Goal: Use online tool/utility

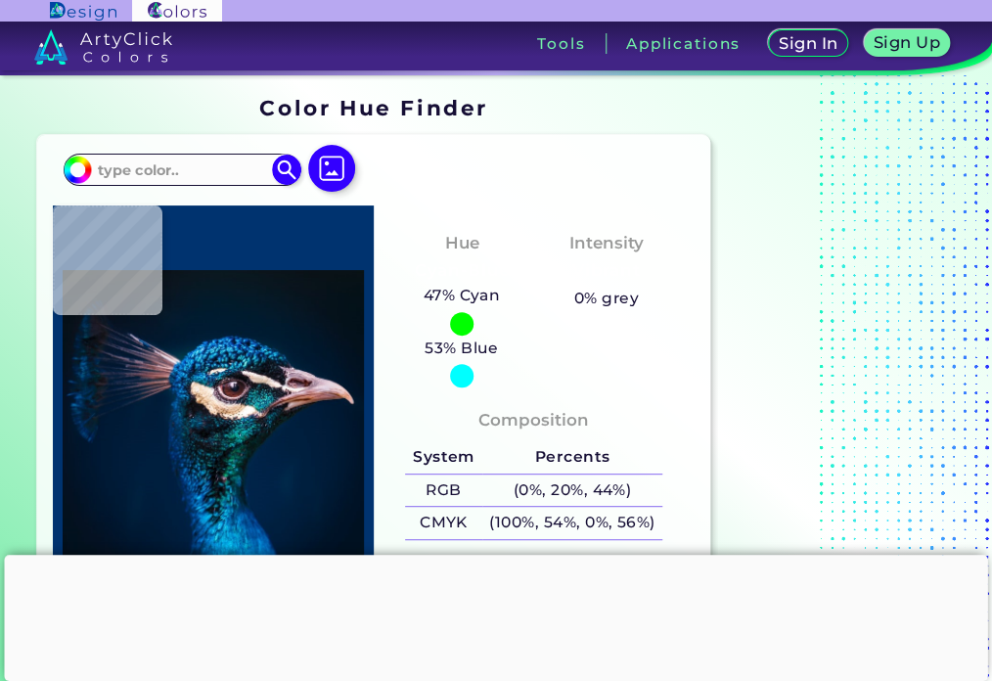
type input "#000000"
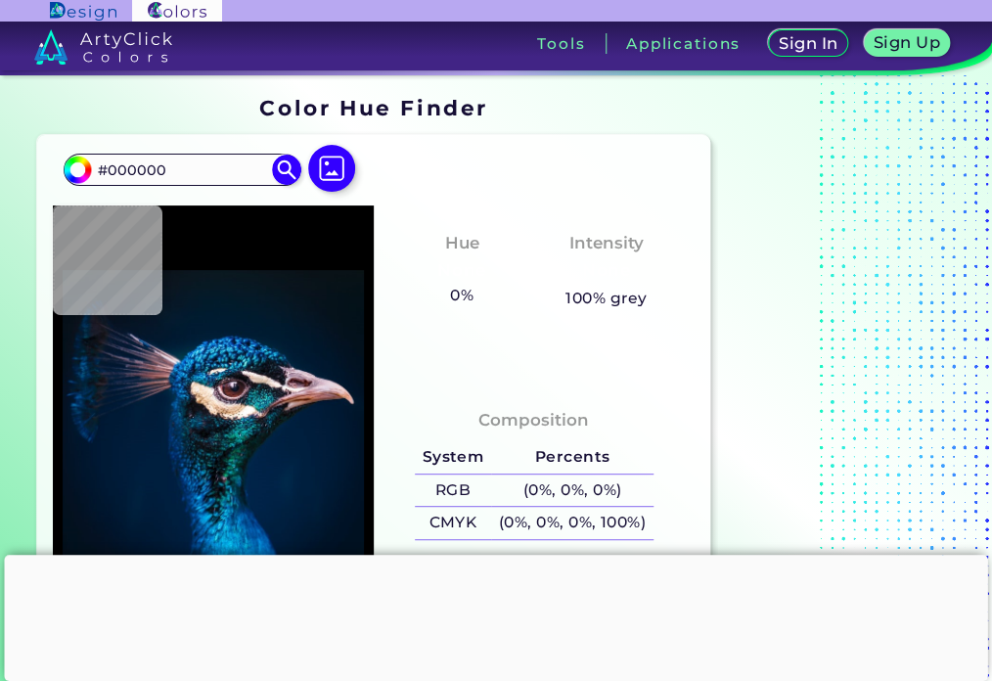
drag, startPoint x: 188, startPoint y: 169, endPoint x: 0, endPoint y: 166, distance: 187.8
click at [0, 167] on section "Color Hue Finder Color Hue Finder #000000 #000000 Acadia ◉ Acid Green ◉ Aero Bl…" at bounding box center [496, 379] width 992 height 609
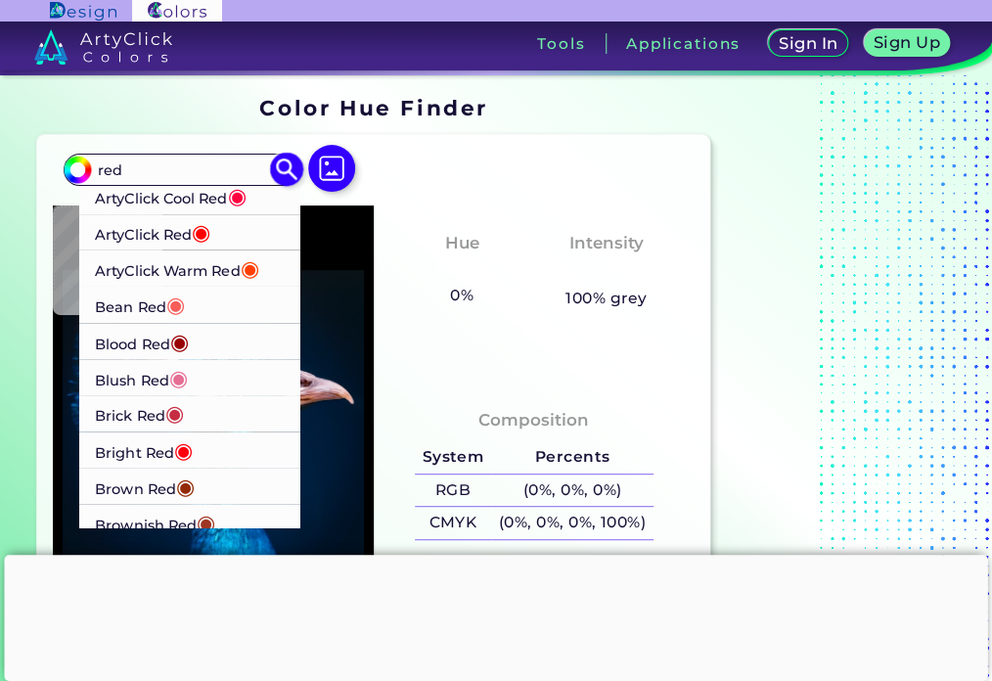
type input "red"
click at [168, 200] on p "ArtyClick Cool Red ◉" at bounding box center [171, 196] width 152 height 36
type input "#ff003f"
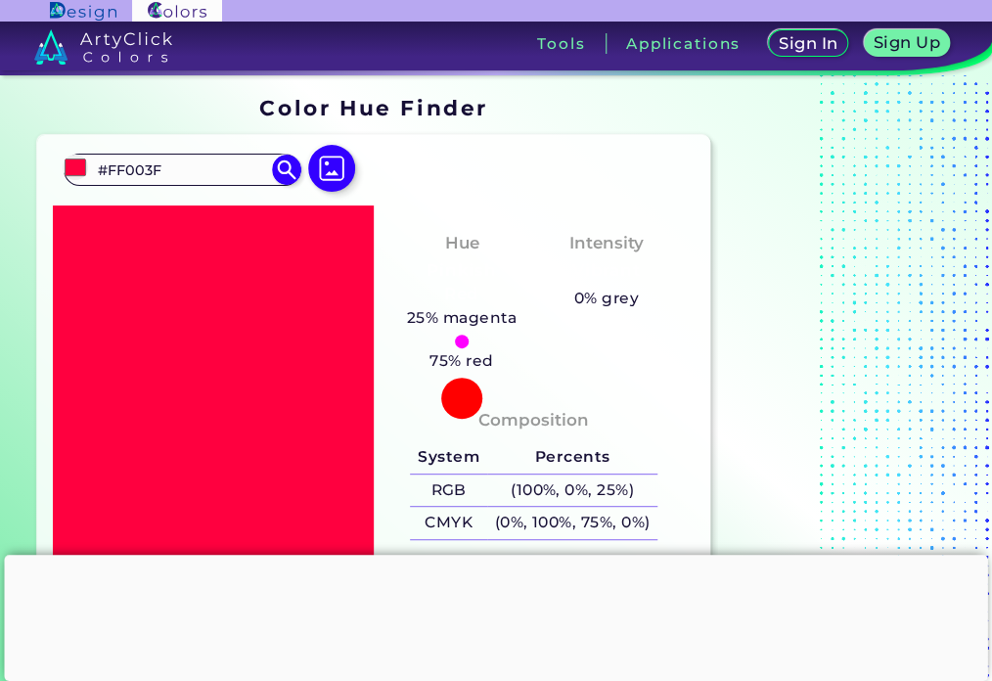
drag, startPoint x: 231, startPoint y: 161, endPoint x: 22, endPoint y: 171, distance: 208.6
click at [22, 171] on section "Color Hue Finder Color Hue Finder #ff003f #FF003F ArtyClick Cool Red ◉ ArtyClic…" at bounding box center [496, 379] width 992 height 609
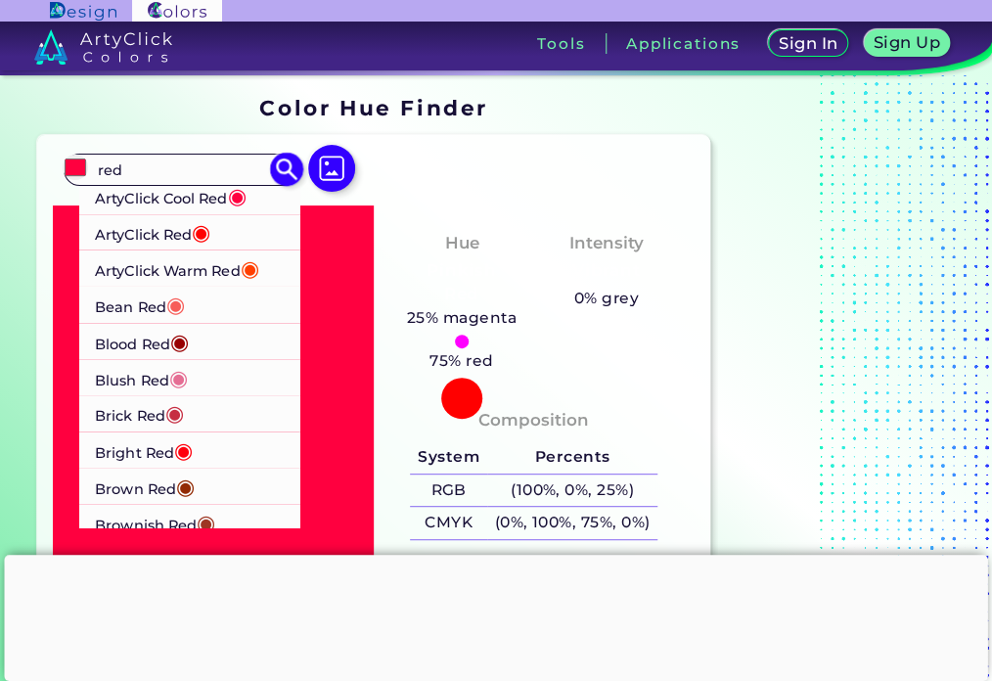
type input "red"
click at [156, 266] on p "ArtyClick Warm Red ◉" at bounding box center [177, 268] width 164 height 36
type input "#ff3f00"
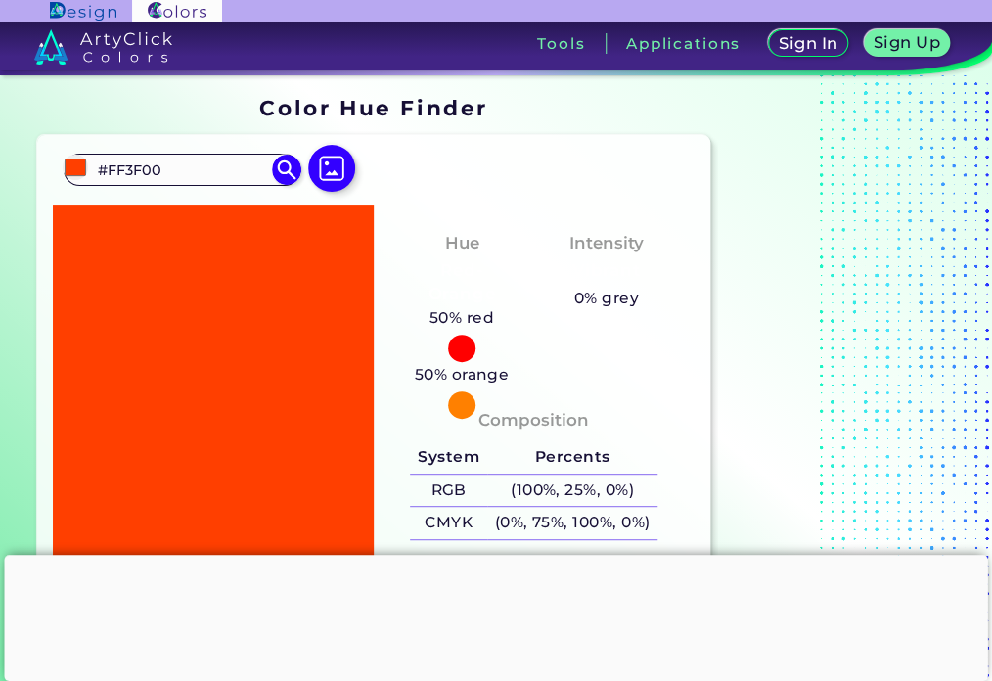
drag, startPoint x: 188, startPoint y: 171, endPoint x: 0, endPoint y: 171, distance: 187.8
click at [0, 171] on section "Color Hue Finder Color Hue Finder #ff3f00 #FF3F00 ArtyClick Cool Red ◉ ArtyClic…" at bounding box center [496, 379] width 992 height 609
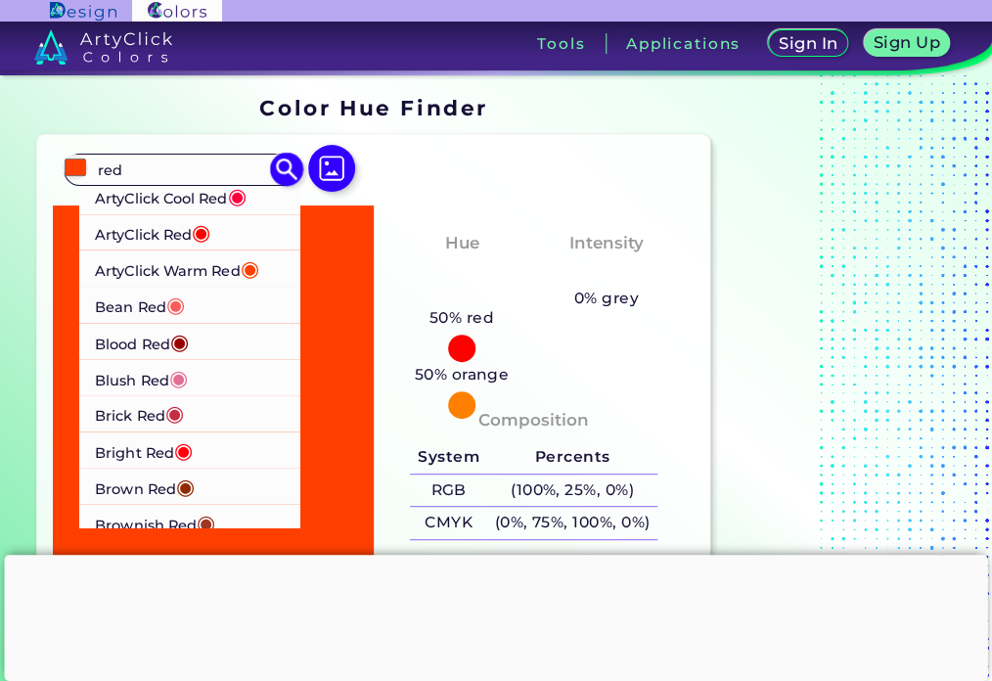
type input "red"
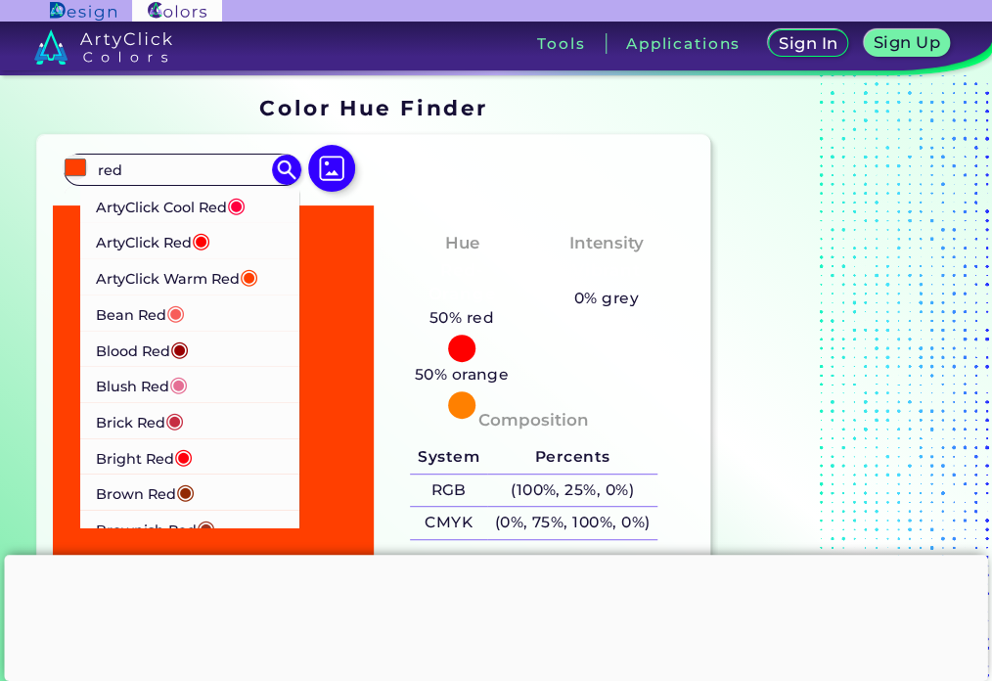
click at [132, 226] on p "ArtyClick Red ◉" at bounding box center [153, 240] width 114 height 36
type input "#ff0000"
type input "#FF0000"
